Goal: Use online tool/utility: Utilize a website feature to perform a specific function

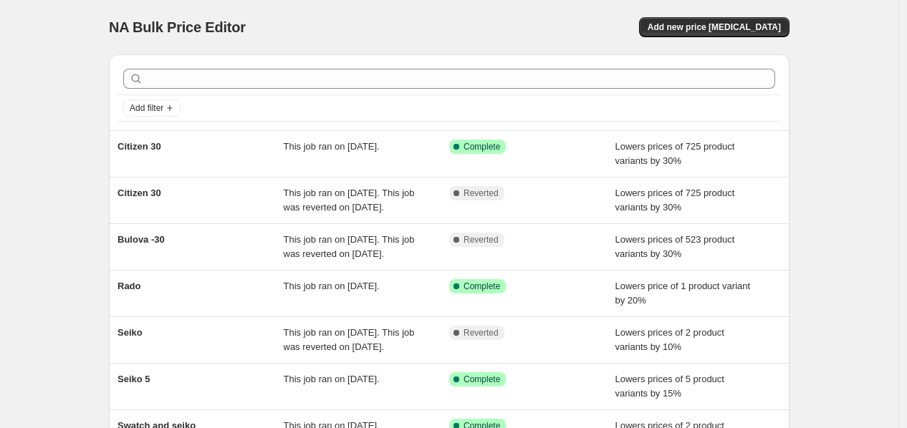
click at [731, 7] on div "NA Bulk Price Editor. This page is ready NA Bulk Price Editor Add new price [ME…" at bounding box center [449, 27] width 681 height 54
click at [745, 27] on span "Add new price [MEDICAL_DATA]" at bounding box center [714, 26] width 133 height 11
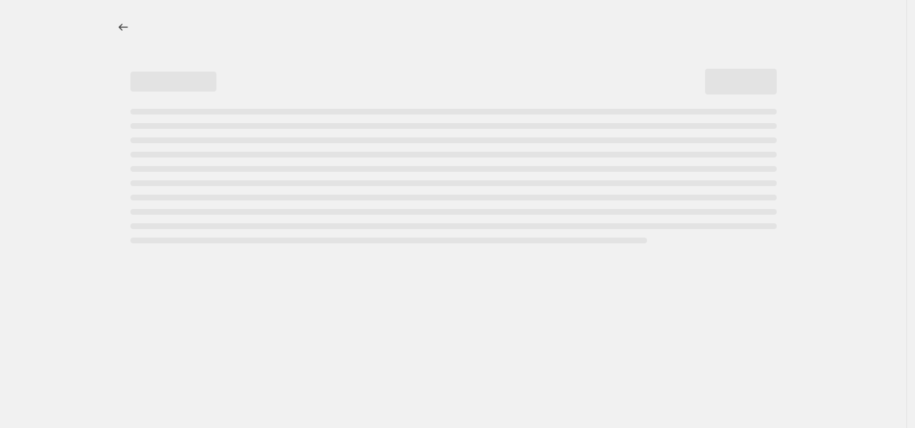
select select "percentage"
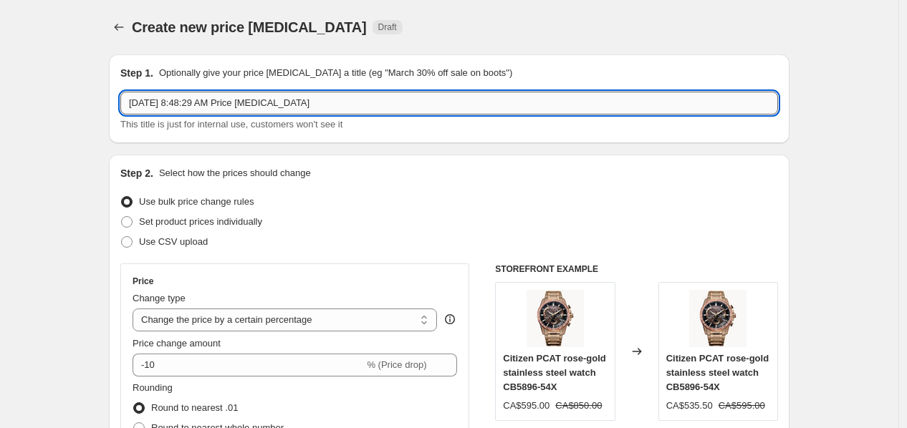
click at [249, 106] on input "[DATE] 8:48:29 AM Price [MEDICAL_DATA]" at bounding box center [449, 103] width 658 height 23
type input "Bulova 30%"
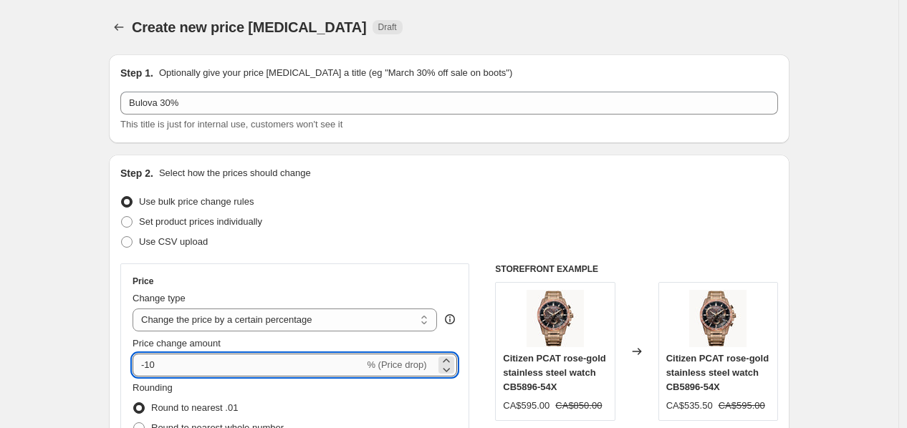
click at [251, 368] on input "-10" at bounding box center [248, 365] width 231 height 23
type input "-1"
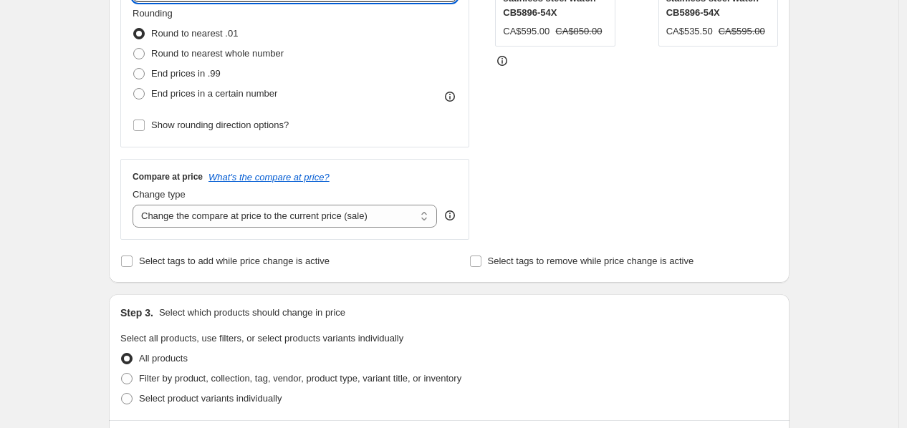
scroll to position [749, 0]
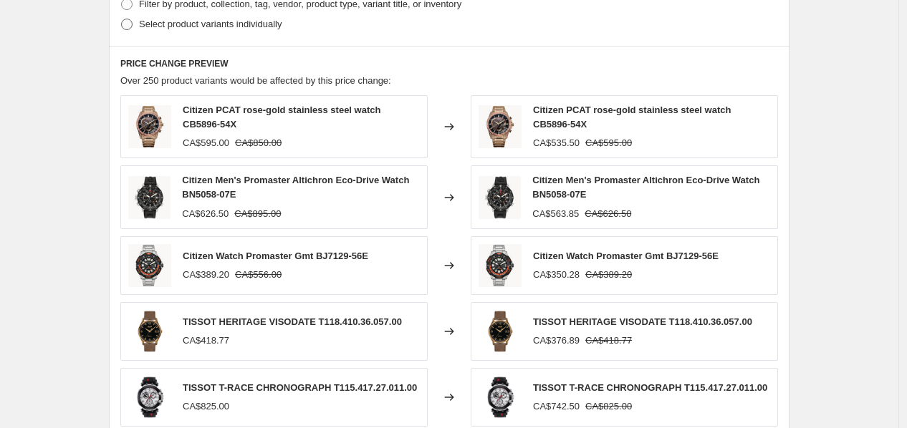
type input "-30"
click at [209, 17] on span "Select product variants individually" at bounding box center [210, 24] width 143 height 14
click at [122, 19] on input "Select product variants individually" at bounding box center [121, 19] width 1 height 1
radio input "true"
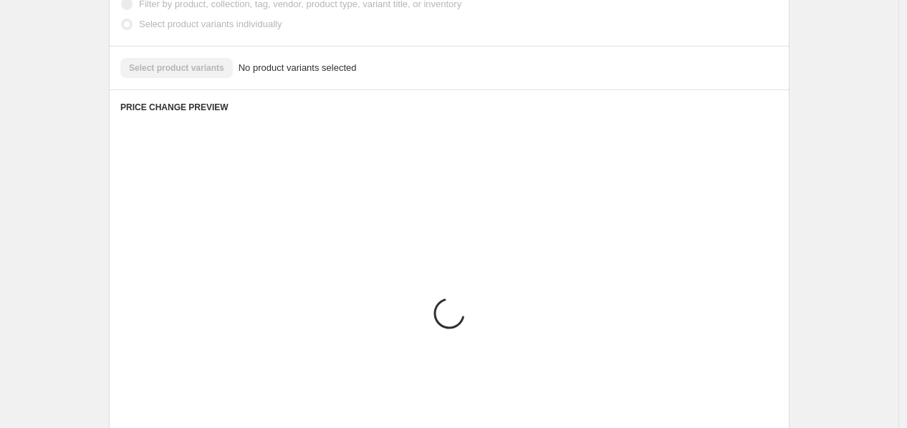
scroll to position [686, 0]
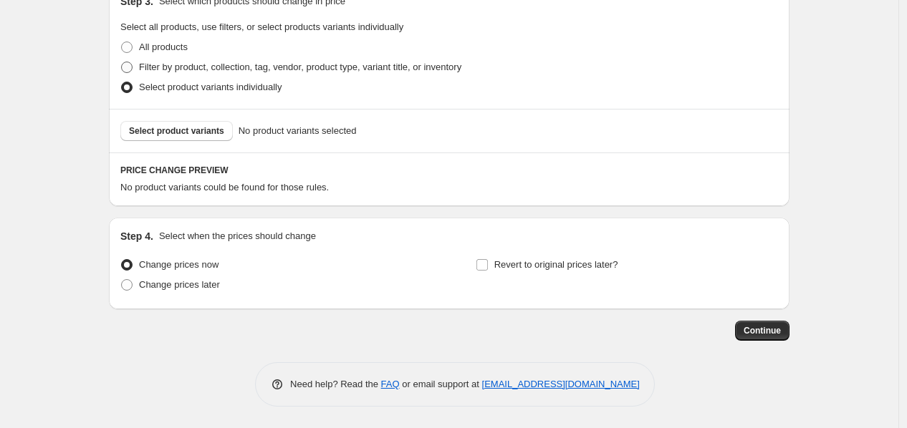
click at [227, 70] on span "Filter by product, collection, tag, vendor, product type, variant title, or inv…" at bounding box center [300, 67] width 322 height 11
click at [122, 62] on input "Filter by product, collection, tag, vendor, product type, variant title, or inv…" at bounding box center [121, 62] width 1 height 1
radio input "true"
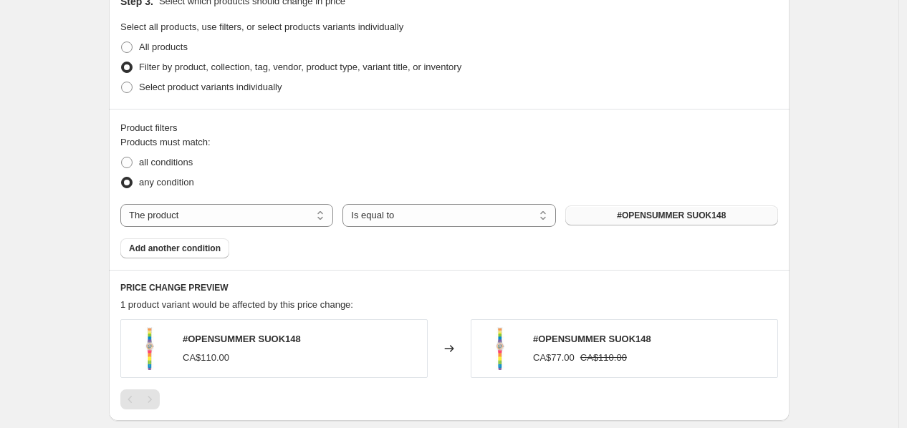
click at [685, 221] on span "#OPENSUMMER SUOK148" at bounding box center [671, 215] width 109 height 11
click at [319, 211] on select "The product The product's collection The product's tag The product's vendor The…" at bounding box center [226, 215] width 213 height 23
select select "collection"
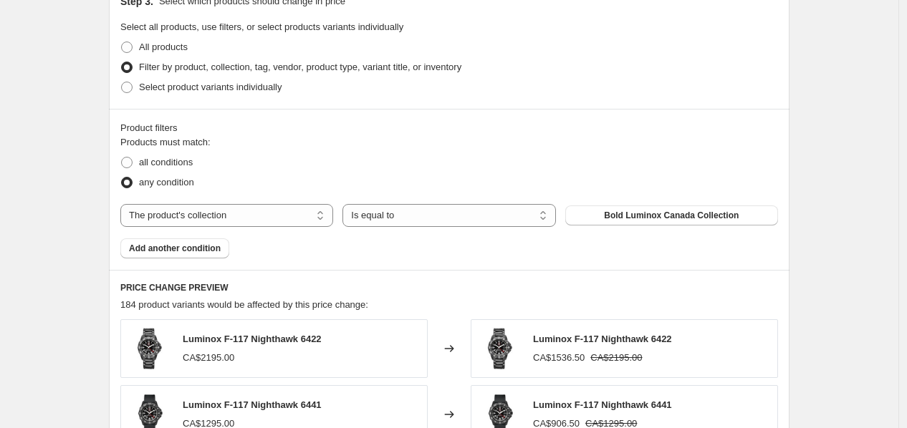
click at [622, 216] on span "Bold Luminox Canada Collection" at bounding box center [671, 215] width 135 height 11
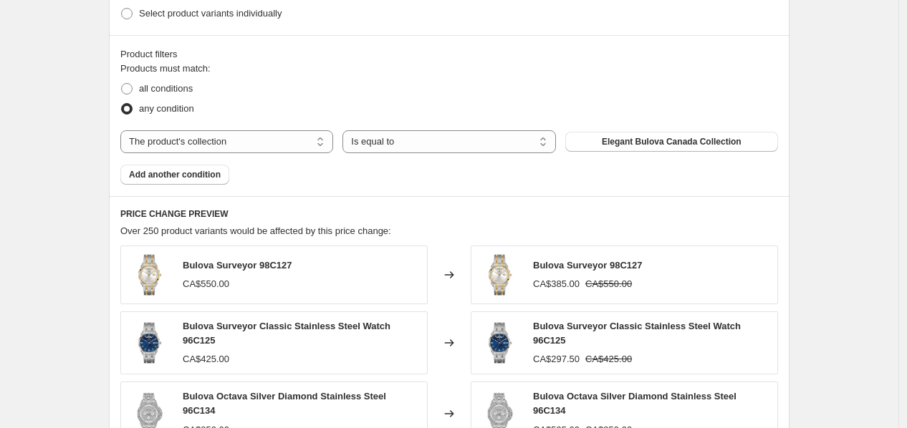
scroll to position [1079, 0]
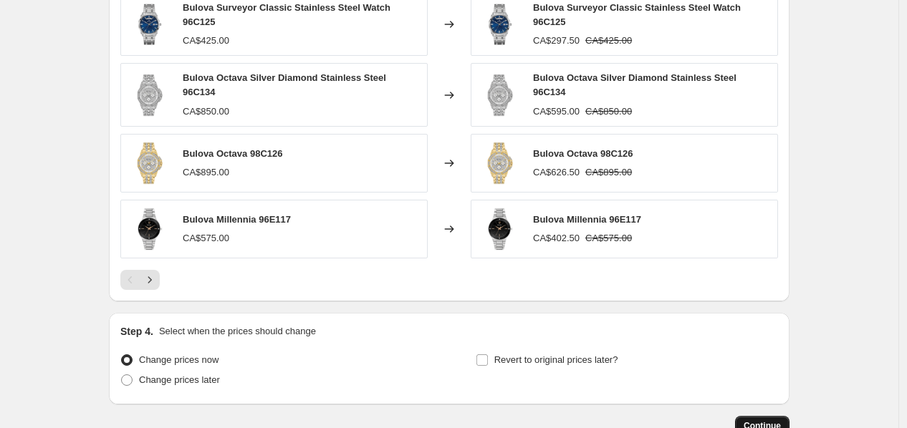
click at [764, 422] on span "Continue" at bounding box center [762, 426] width 37 height 11
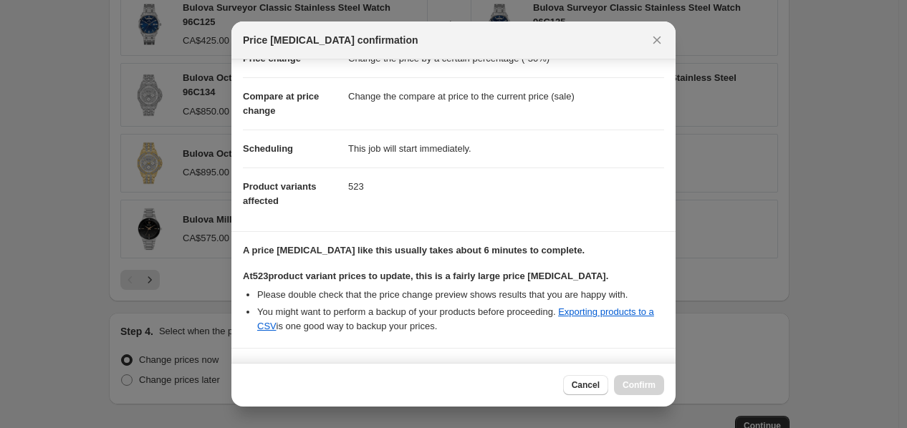
scroll to position [246, 0]
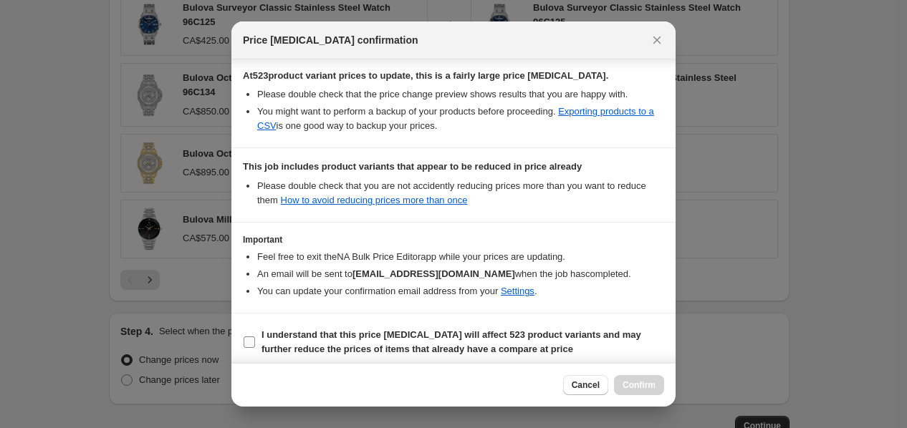
click at [570, 343] on span "I understand that this price [MEDICAL_DATA] will affect 523 product variants an…" at bounding box center [463, 342] width 403 height 29
click at [255, 343] on input "I understand that this price [MEDICAL_DATA] will affect 523 product variants an…" at bounding box center [249, 342] width 11 height 11
checkbox input "true"
click at [652, 383] on span "Confirm" at bounding box center [639, 385] width 33 height 11
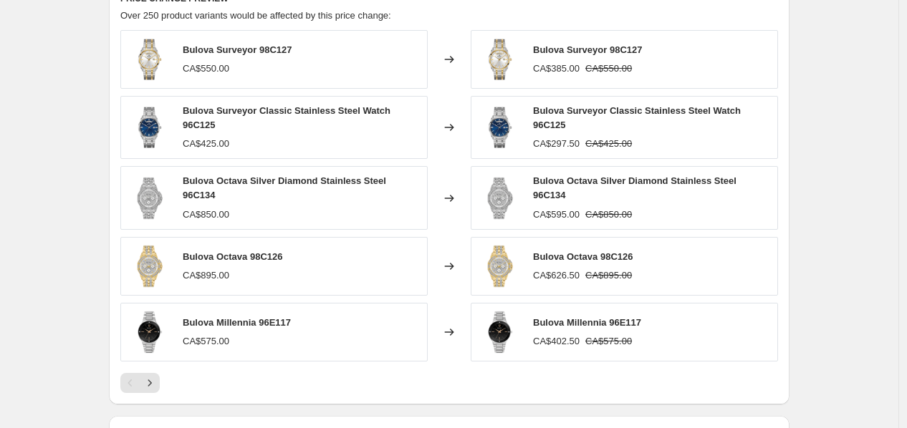
scroll to position [1116, 0]
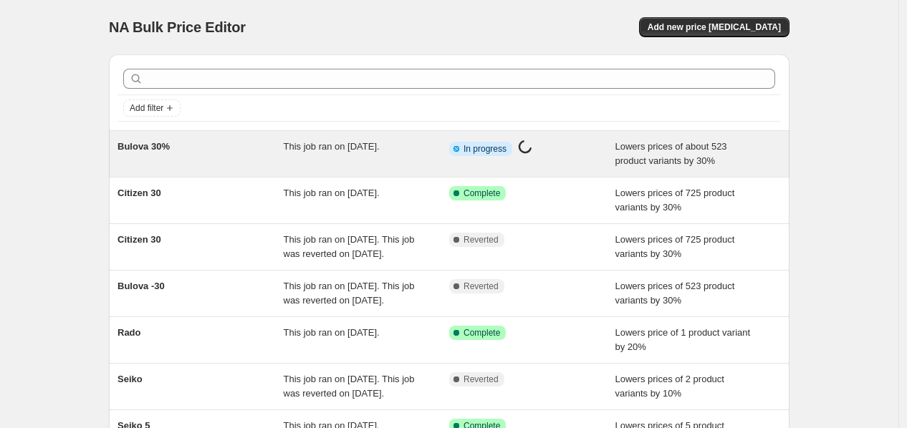
click at [306, 148] on span "This job ran on [DATE]." at bounding box center [332, 146] width 96 height 11
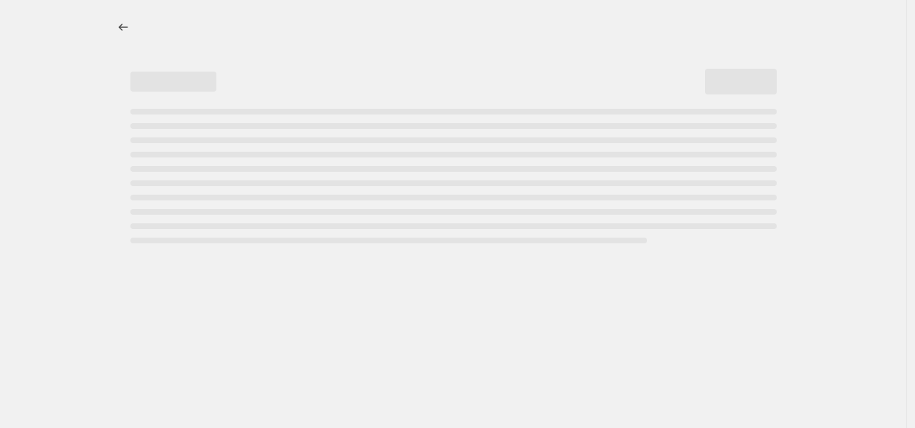
select select "percentage"
select select "collection"
select select "percentage"
select select "collection"
